Goal: Communication & Community: Participate in discussion

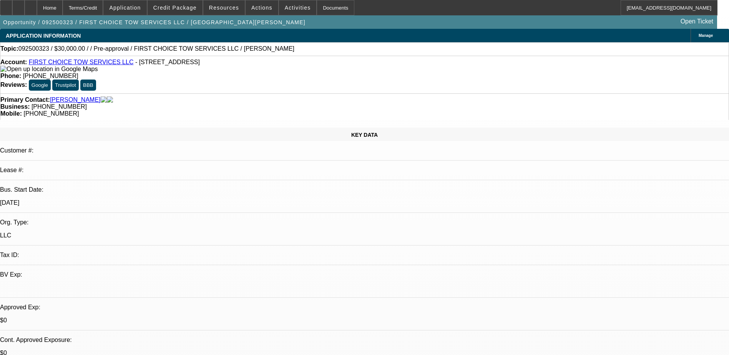
select select "0"
select select "2"
select select "0.1"
select select "4"
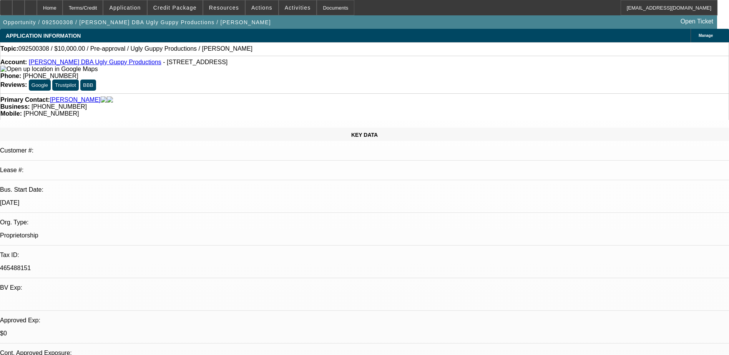
select select "0"
select select "2"
select select "0.1"
select select "4"
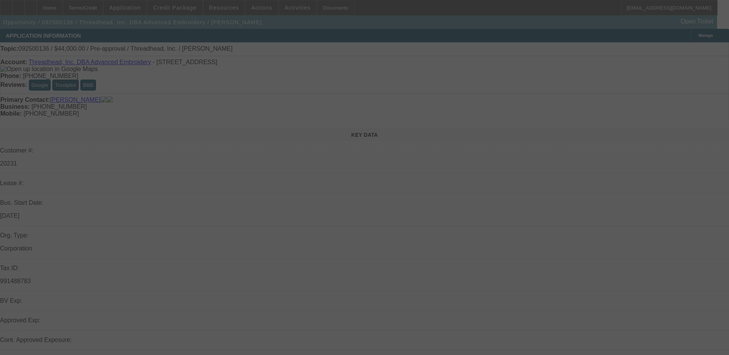
click at [527, 89] on div at bounding box center [364, 177] width 729 height 355
select select "0"
select select "2"
select select "0.1"
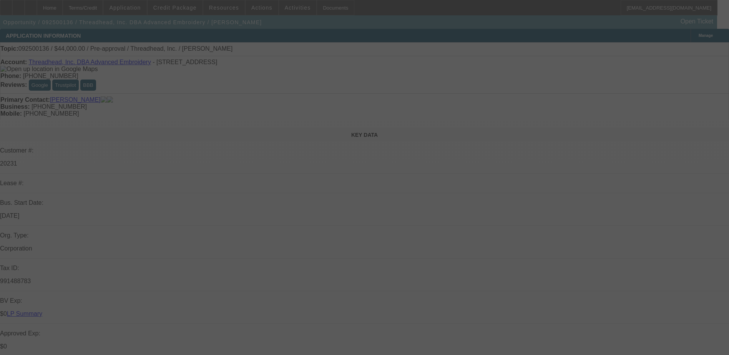
select select "4"
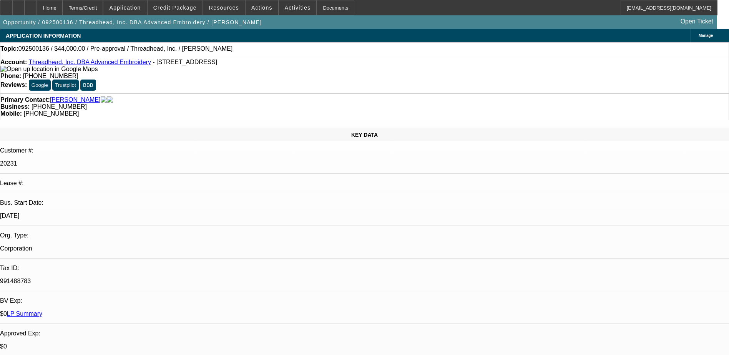
select select "0"
select select "2"
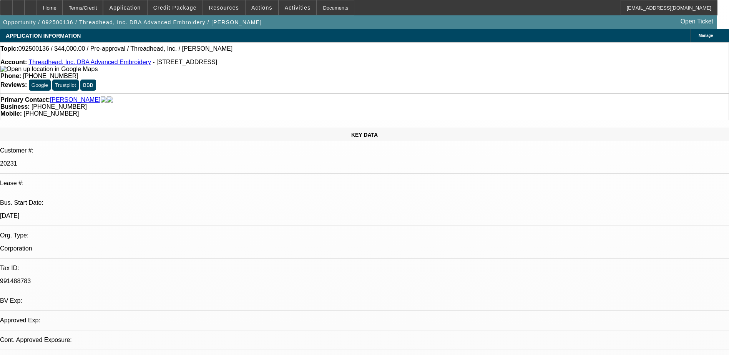
select select "0.1"
select select "4"
drag, startPoint x: 560, startPoint y: 90, endPoint x: 549, endPoint y: 69, distance: 23.7
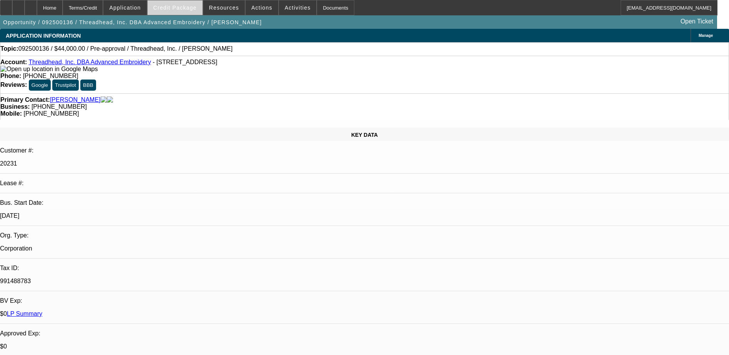
click at [201, 10] on span at bounding box center [175, 7] width 55 height 18
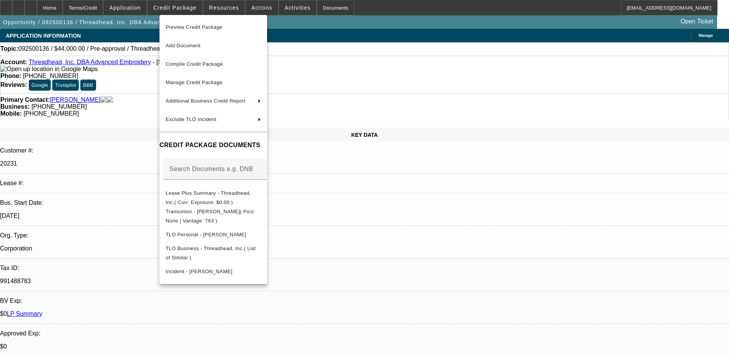
drag, startPoint x: 554, startPoint y: 264, endPoint x: 544, endPoint y: 253, distance: 14.4
click at [547, 255] on div at bounding box center [364, 177] width 729 height 355
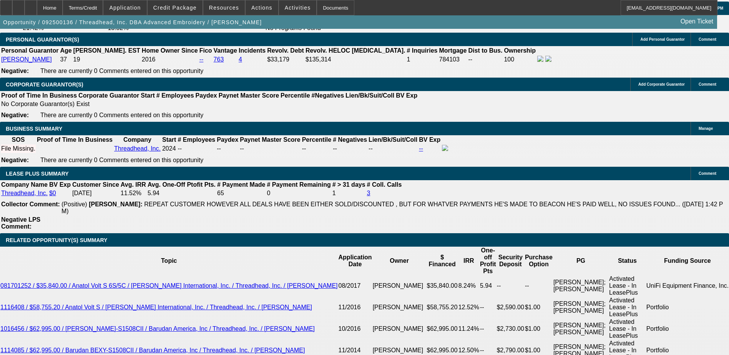
scroll to position [63, 0]
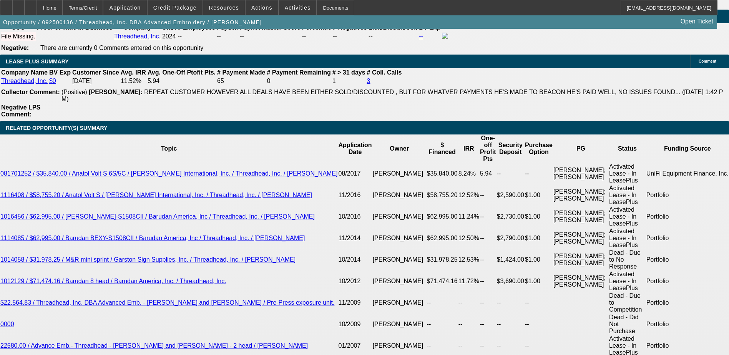
scroll to position [1360, 0]
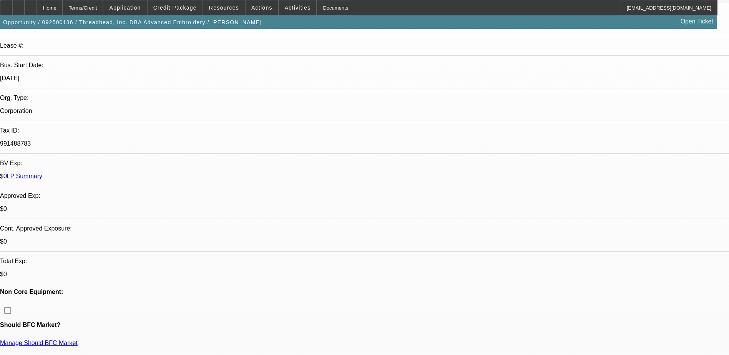
scroll to position [77, 0]
